Goal: Information Seeking & Learning: Learn about a topic

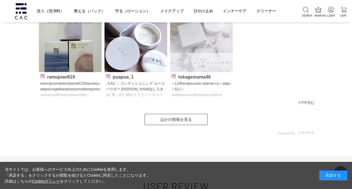
scroll to position [895, 0]
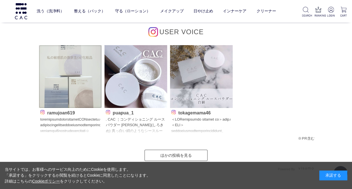
click at [88, 85] on img at bounding box center [70, 76] width 63 height 63
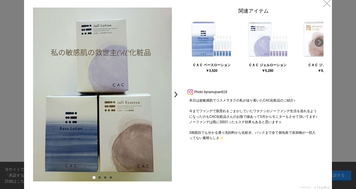
click at [172, 97] on div "< >" at bounding box center [102, 94] width 157 height 173
click at [175, 95] on link ">" at bounding box center [177, 94] width 8 height 10
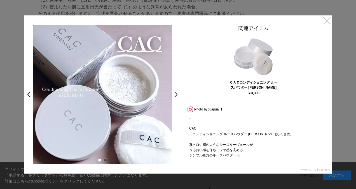
click at [327, 20] on link "×" at bounding box center [327, 20] width 10 height 10
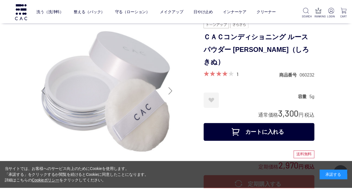
scroll to position [895, 0]
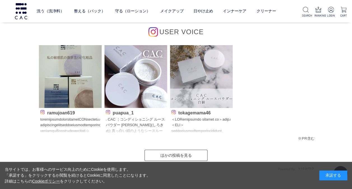
click at [82, 109] on p "ramujoan619" at bounding box center [70, 112] width 60 height 6
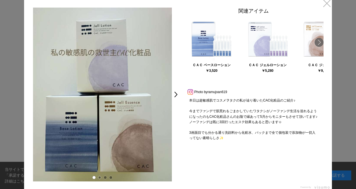
click at [98, 176] on link at bounding box center [99, 176] width 3 height 3
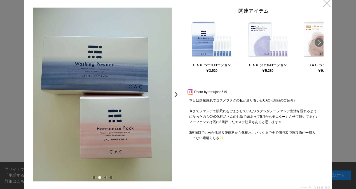
click at [104, 176] on link at bounding box center [104, 176] width 3 height 3
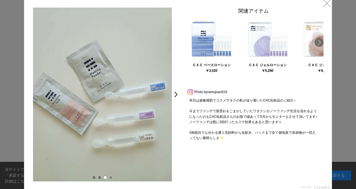
click at [111, 176] on link at bounding box center [110, 176] width 3 height 3
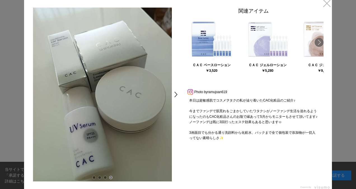
click at [174, 95] on link ">" at bounding box center [177, 94] width 8 height 10
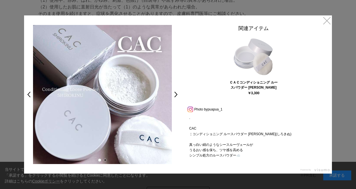
click at [105, 161] on link at bounding box center [104, 159] width 3 height 3
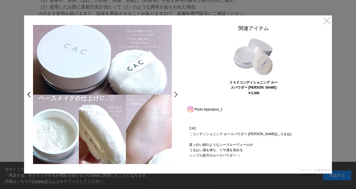
click at [176, 95] on link ">" at bounding box center [177, 94] width 8 height 10
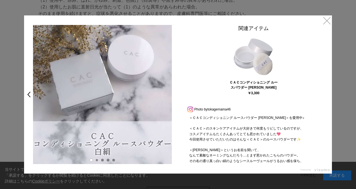
click at [97, 159] on link at bounding box center [96, 159] width 3 height 3
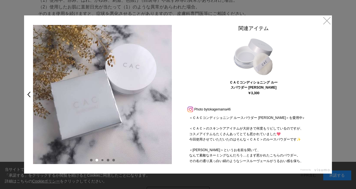
click at [101, 161] on link at bounding box center [102, 159] width 3 height 3
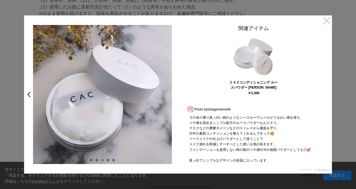
scroll to position [56, 0]
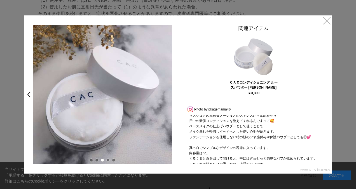
click at [108, 160] on link at bounding box center [107, 159] width 3 height 3
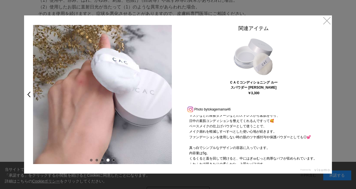
click at [114, 160] on link at bounding box center [113, 159] width 3 height 3
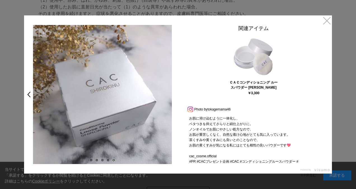
scroll to position [123, 0]
click at [323, 20] on link "×" at bounding box center [327, 20] width 10 height 10
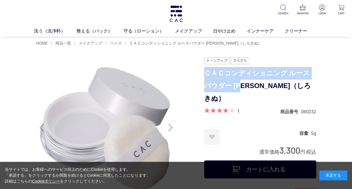
drag, startPoint x: 206, startPoint y: 74, endPoint x: 238, endPoint y: 89, distance: 34.9
click at [238, 89] on h1 "ＣＡＣコンディショニング ルースパウダー [PERSON_NAME]（しろきぬ）" at bounding box center [260, 85] width 112 height 37
drag, startPoint x: 238, startPoint y: 89, endPoint x: 229, endPoint y: 89, distance: 8.4
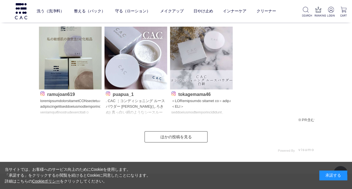
scroll to position [951, 0]
